Goal: Task Accomplishment & Management: Use online tool/utility

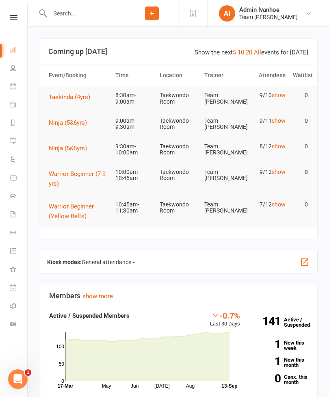
click at [11, 308] on icon at bounding box center [13, 305] width 6 height 6
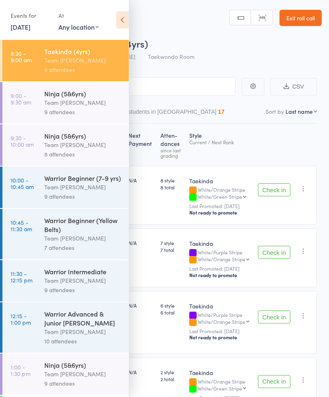
click at [117, 15] on icon at bounding box center [122, 19] width 13 height 17
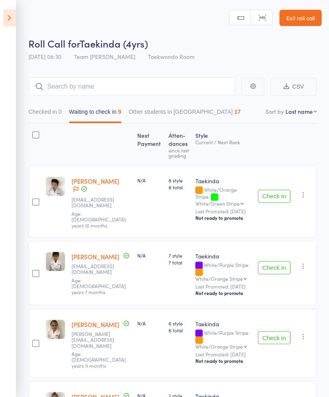
click at [6, 10] on icon at bounding box center [9, 17] width 13 height 17
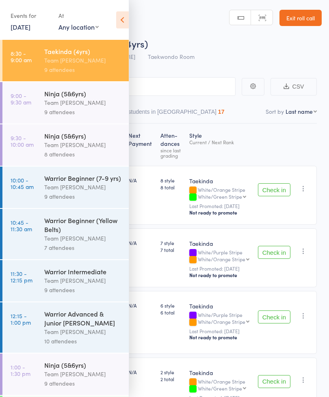
click at [21, 188] on time "10:00 - 10:45 am" at bounding box center [22, 183] width 23 height 13
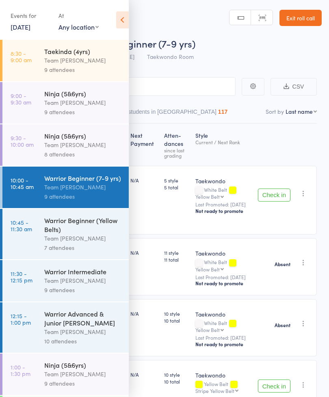
click at [121, 22] on icon at bounding box center [122, 19] width 13 height 17
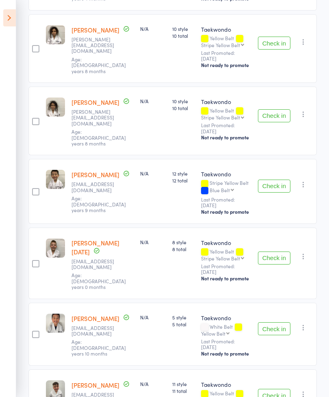
scroll to position [378, 0]
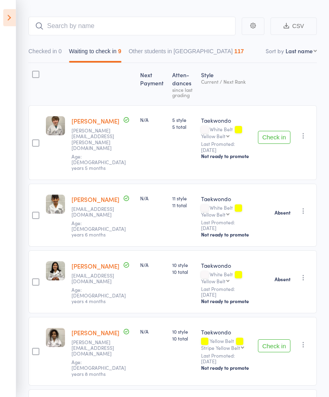
click at [10, 19] on icon at bounding box center [9, 17] width 13 height 17
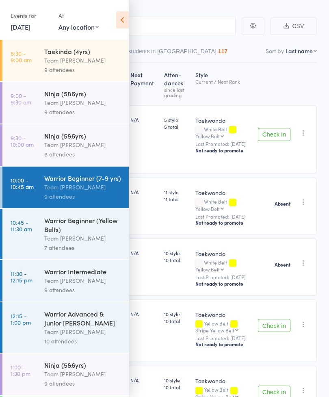
click at [90, 249] on div "7 attendees" at bounding box center [83, 247] width 78 height 9
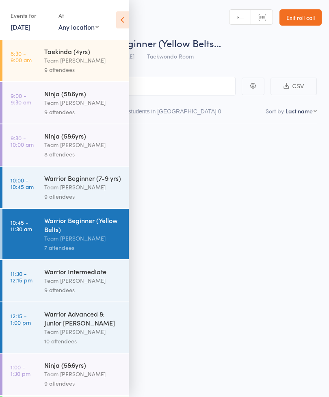
scroll to position [6, 0]
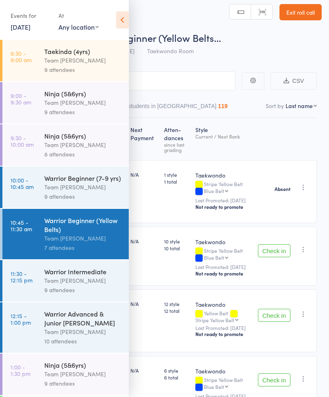
click at [126, 18] on icon at bounding box center [122, 19] width 13 height 17
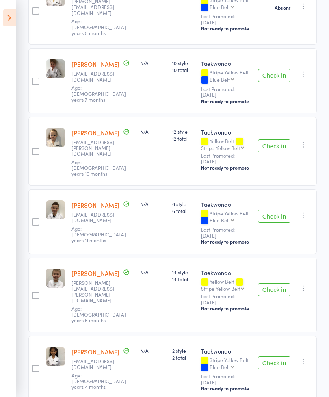
scroll to position [249, 0]
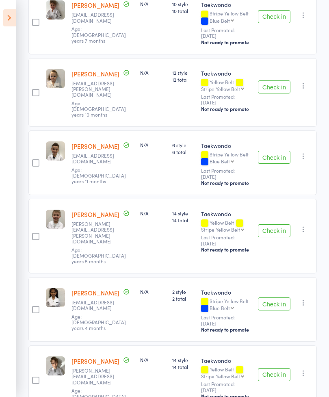
click at [11, 20] on icon at bounding box center [9, 17] width 13 height 17
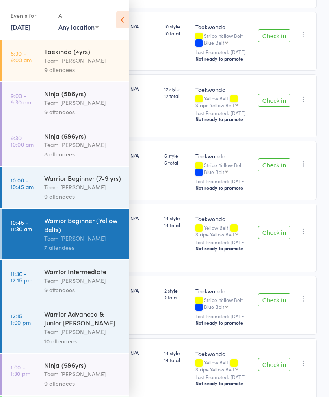
click at [49, 285] on div "Team [PERSON_NAME]" at bounding box center [83, 280] width 78 height 9
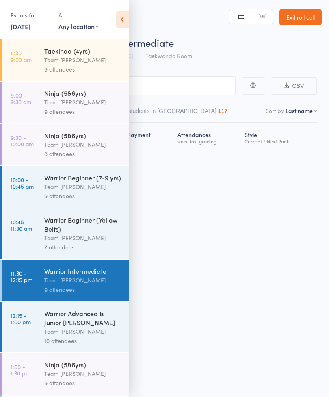
scroll to position [6, 0]
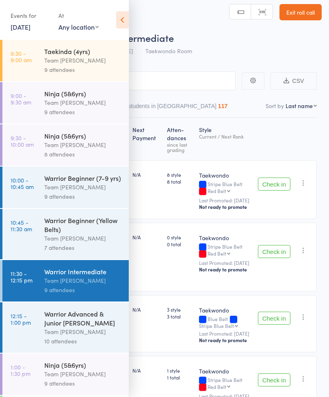
click at [117, 15] on icon at bounding box center [122, 19] width 13 height 17
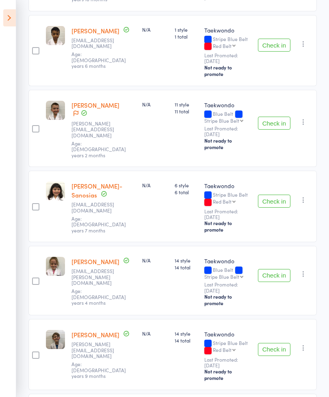
scroll to position [383, 0]
